Goal: Task Accomplishment & Management: Use online tool/utility

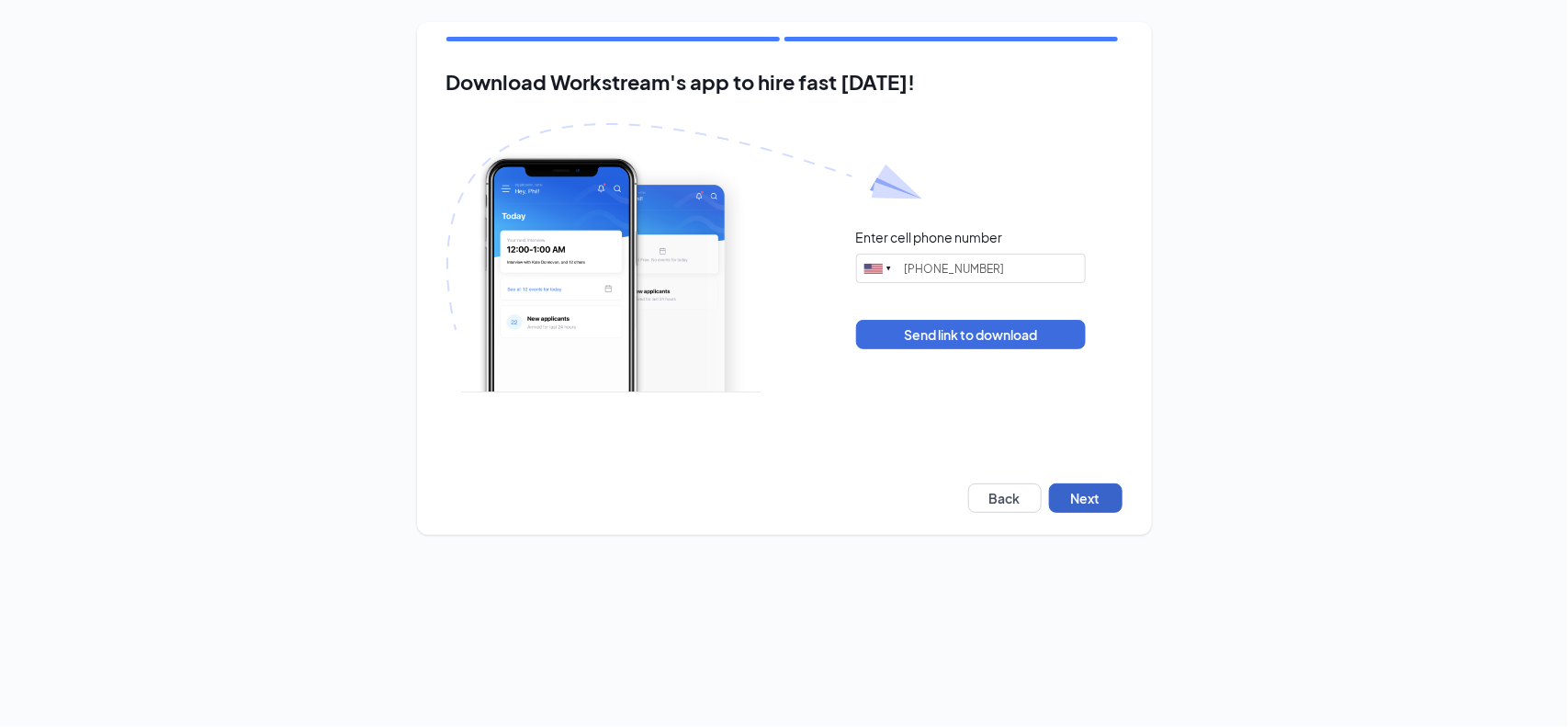
click at [1085, 488] on button "Next" at bounding box center [1086, 498] width 74 height 29
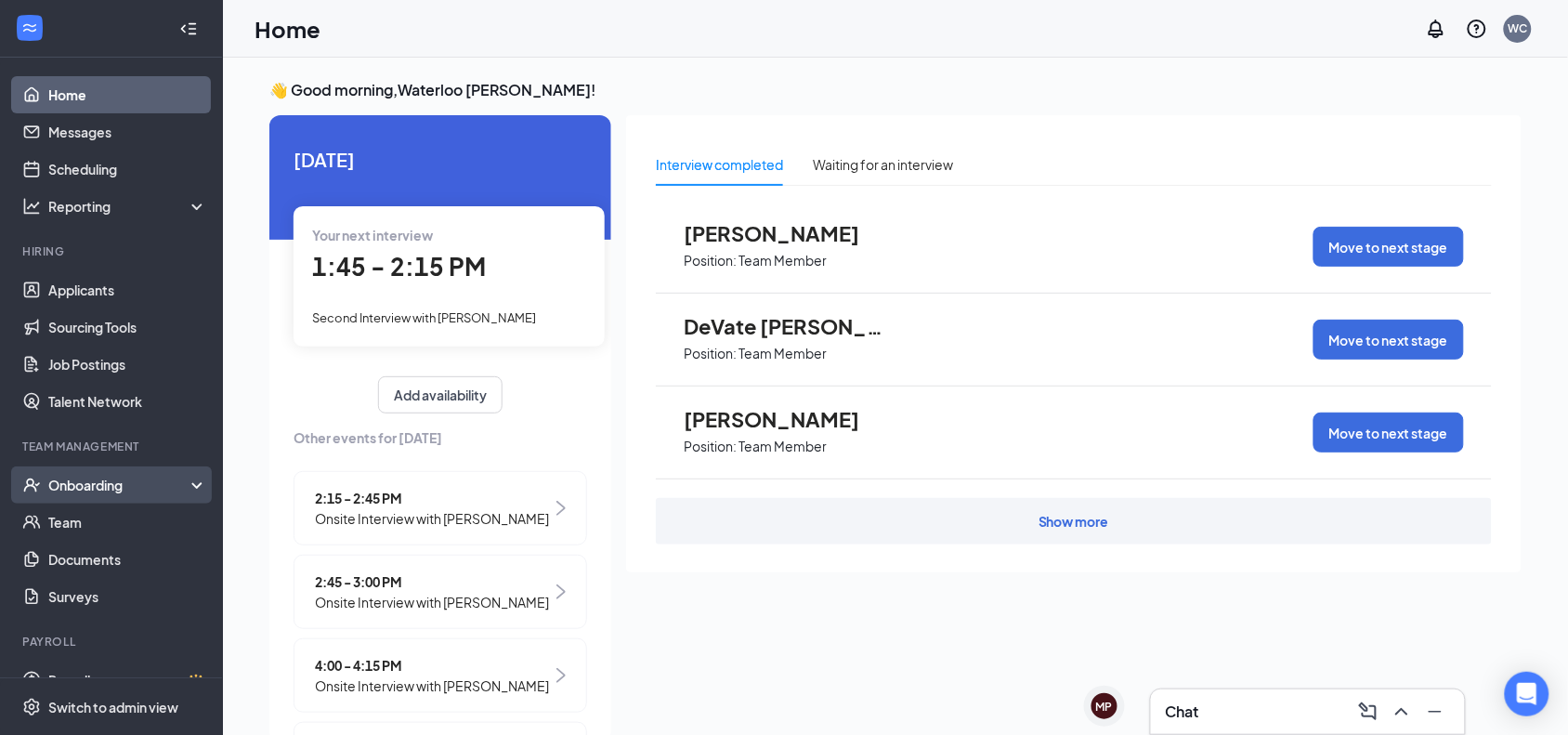
click at [91, 499] on div "Onboarding" at bounding box center [111, 485] width 223 height 37
click at [109, 526] on link "Overview" at bounding box center [128, 522] width 159 height 37
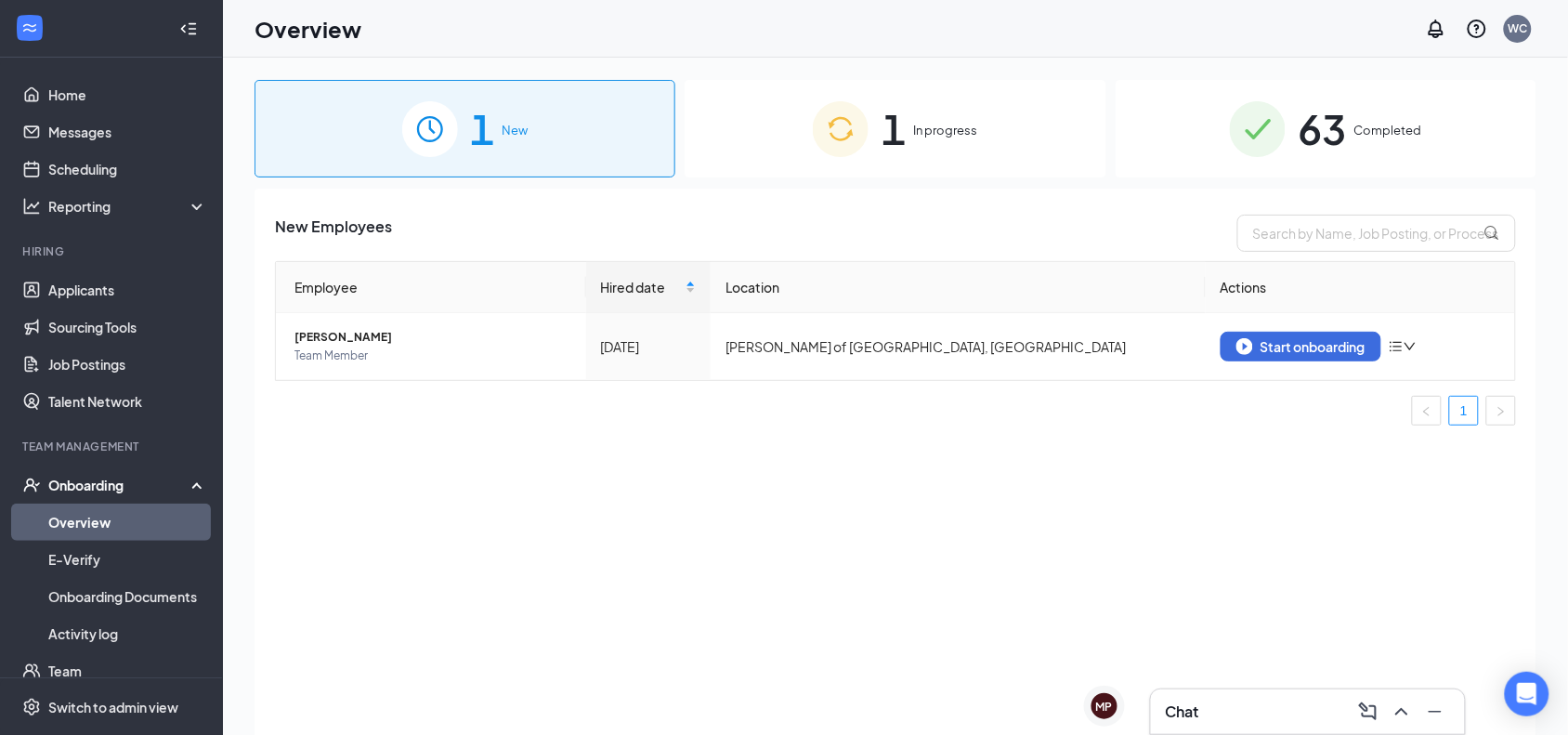
click at [934, 107] on div "1 In progress" at bounding box center [895, 128] width 421 height 97
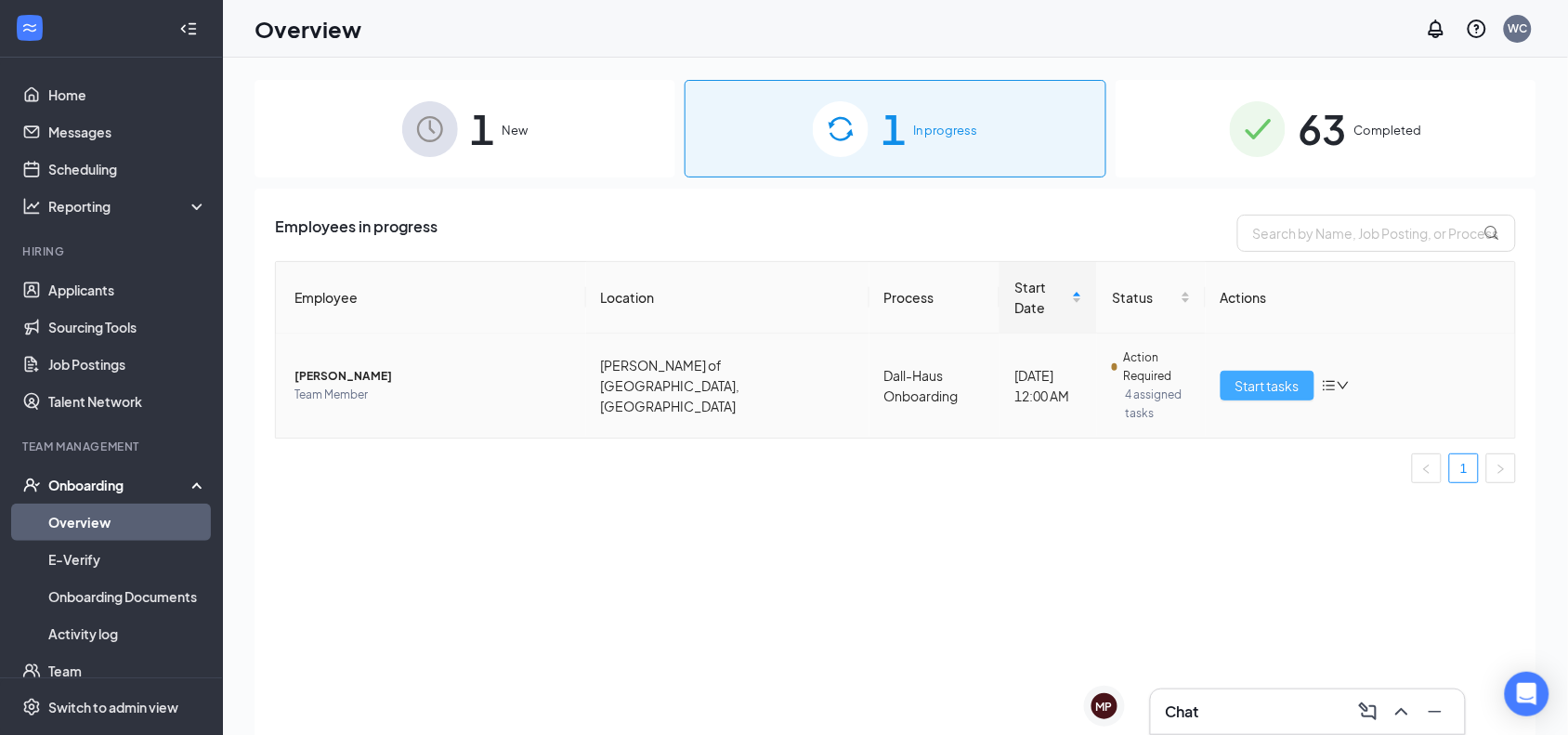
click at [1280, 376] on span "Start tasks" at bounding box center [1267, 386] width 64 height 21
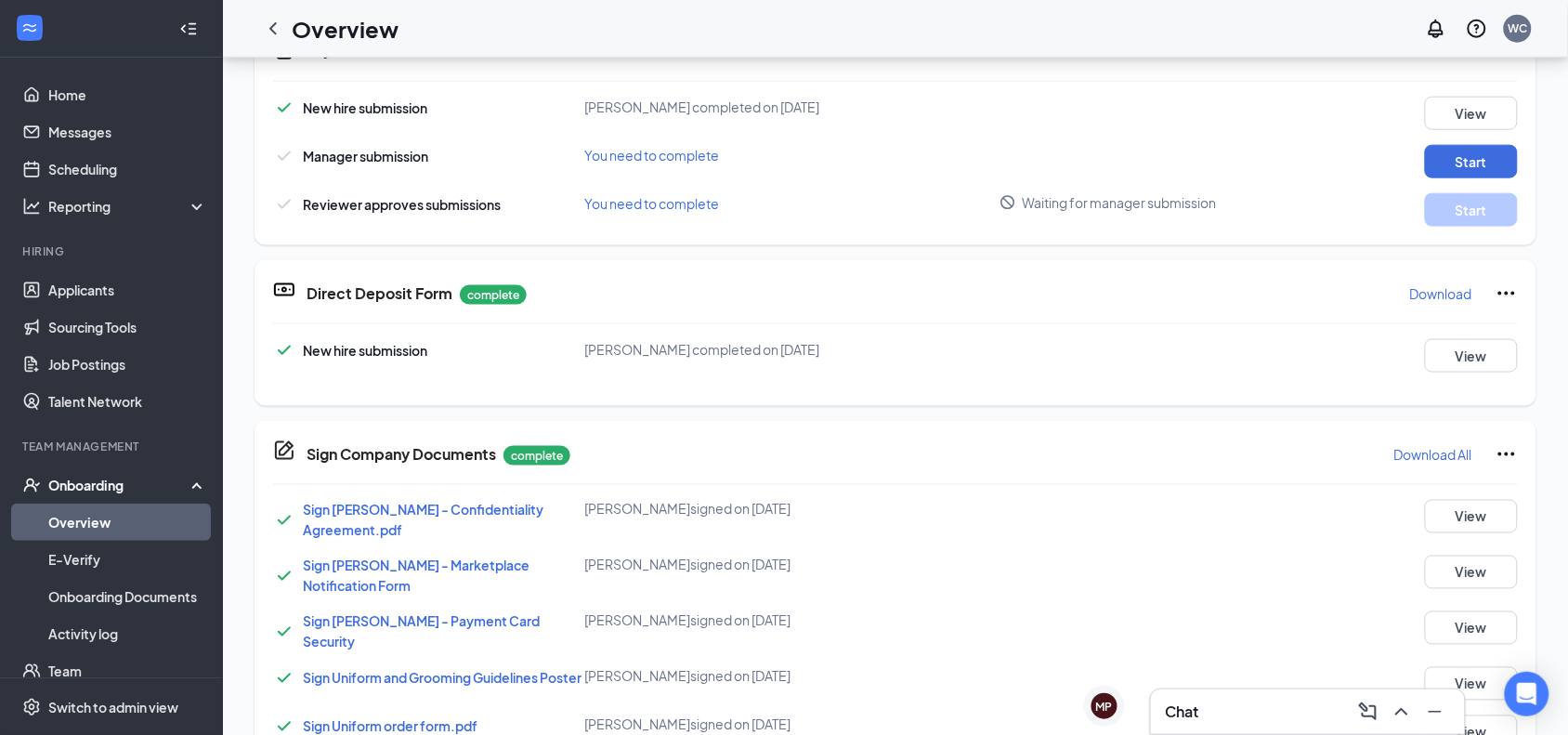
scroll to position [255, 0]
